Goal: Find specific page/section: Find specific page/section

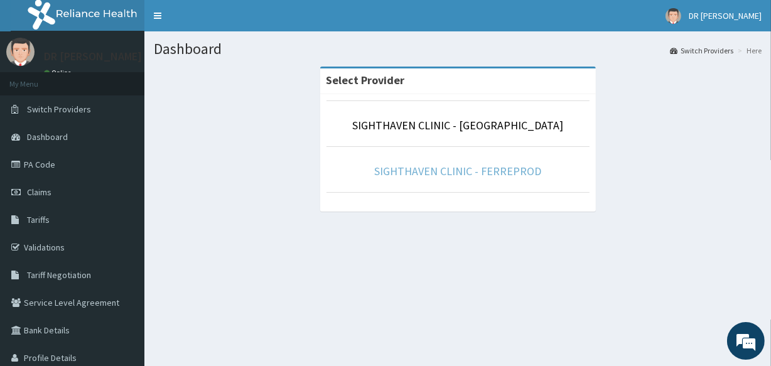
click at [483, 171] on link "SIGHTHAVEN CLINIC - FERREPROD" at bounding box center [457, 171] width 167 height 14
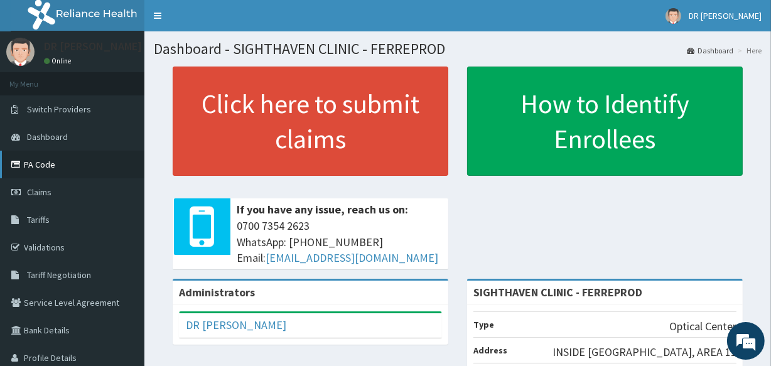
click at [62, 166] on link "PA Code" at bounding box center [72, 165] width 144 height 28
